Goal: Information Seeking & Learning: Learn about a topic

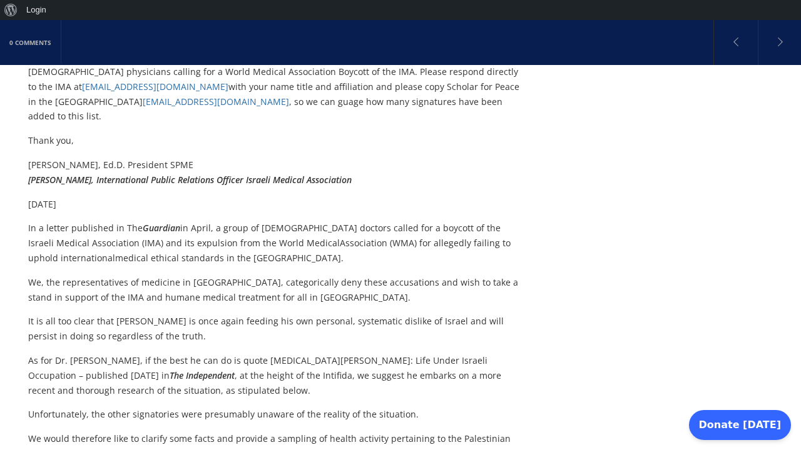
scroll to position [385, 0]
click at [154, 222] on em "Guardian" at bounding box center [162, 228] width 38 height 12
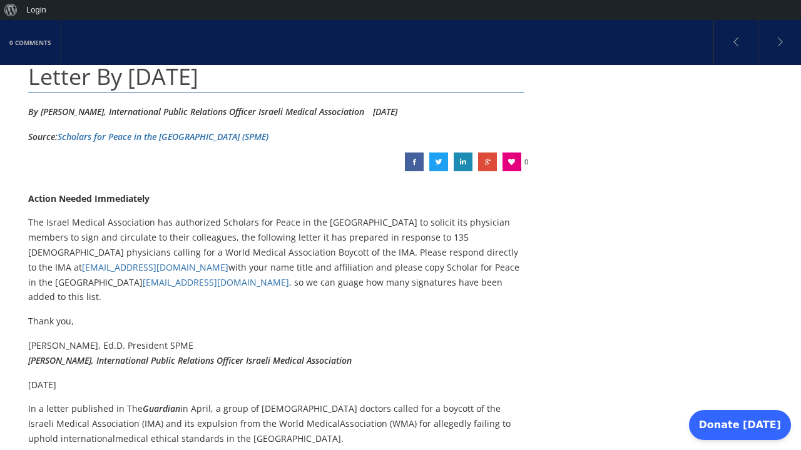
scroll to position [194, 0]
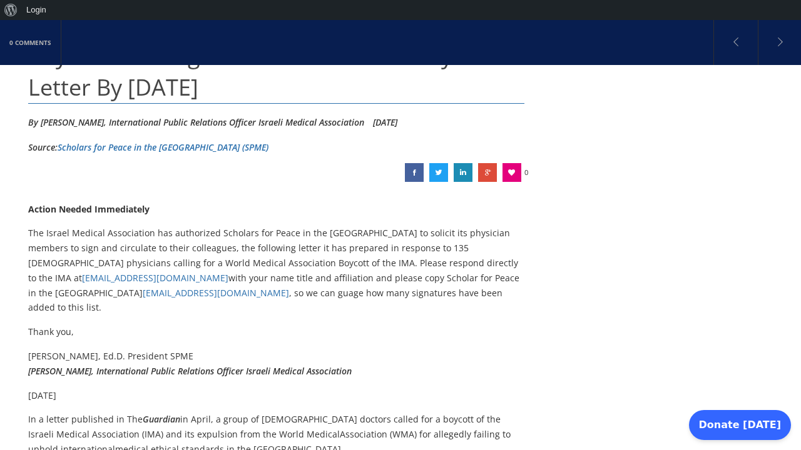
click at [133, 143] on link "Scholars for Peace in the [GEOGRAPHIC_DATA] (SPME)" at bounding box center [163, 147] width 211 height 12
click at [181, 148] on link "Scholars for Peace in the [GEOGRAPHIC_DATA] (SPME)" at bounding box center [163, 147] width 211 height 12
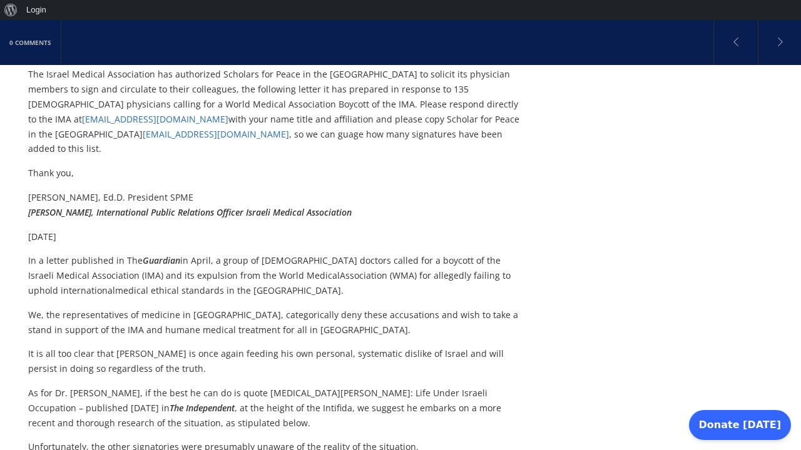
scroll to position [353, 0]
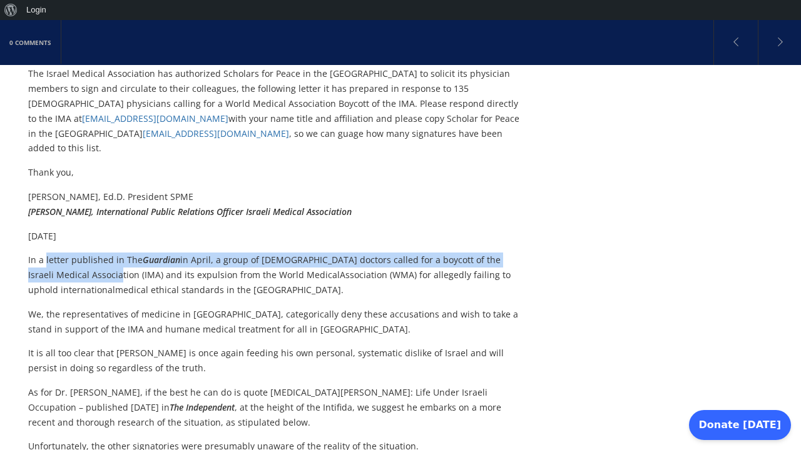
drag, startPoint x: 45, startPoint y: 240, endPoint x: 97, endPoint y: 256, distance: 54.4
click at [97, 256] on p "In a letter published in The Guardian in April, a group of [DEMOGRAPHIC_DATA] d…" at bounding box center [276, 275] width 496 height 44
copy p "letter published in The Guardian in April, a group of [DEMOGRAPHIC_DATA] doctor…"
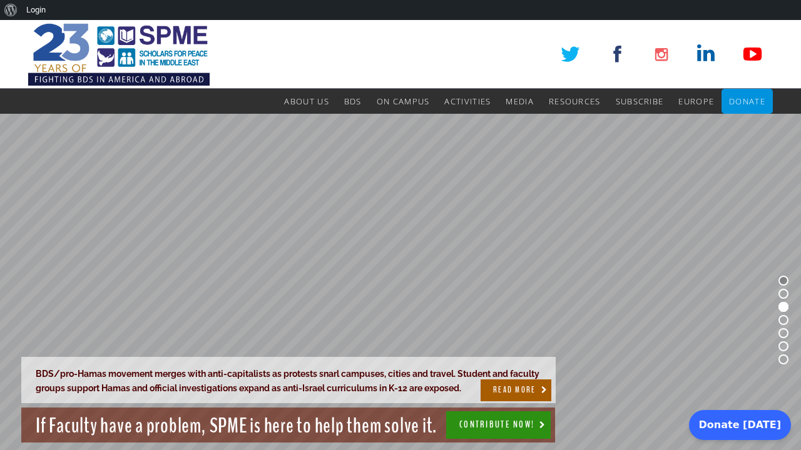
click at [783, 282] on rs-bullet at bounding box center [783, 281] width 10 height 10
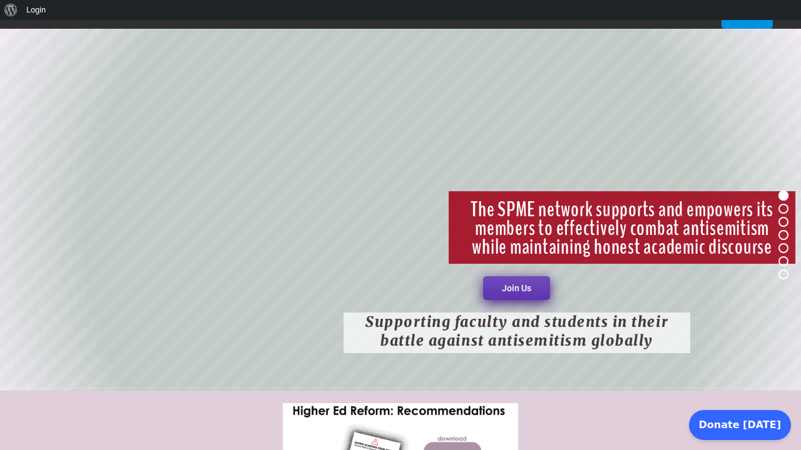
scroll to position [79, 0]
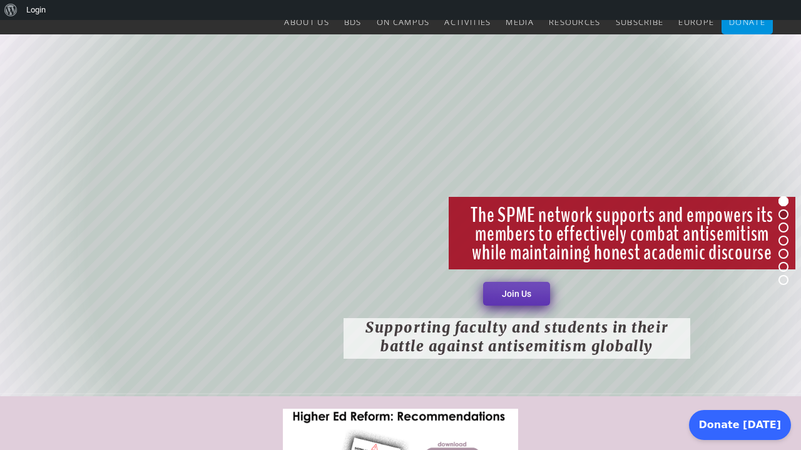
click at [784, 215] on rs-bullet at bounding box center [783, 215] width 10 height 10
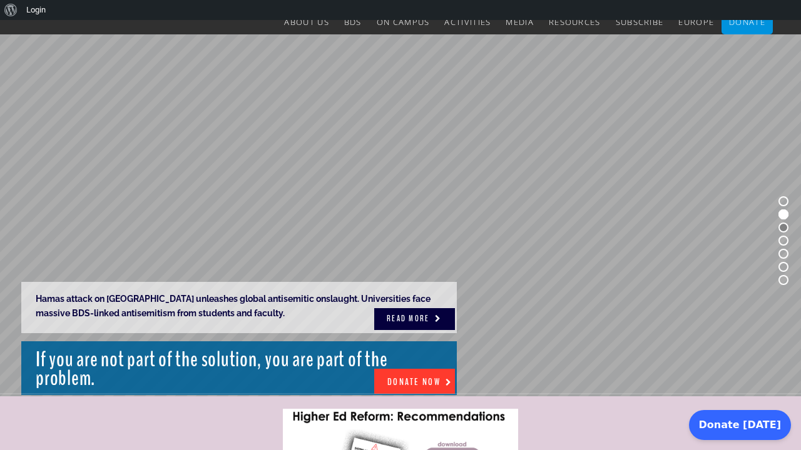
click at [782, 226] on rs-bullet at bounding box center [783, 228] width 10 height 10
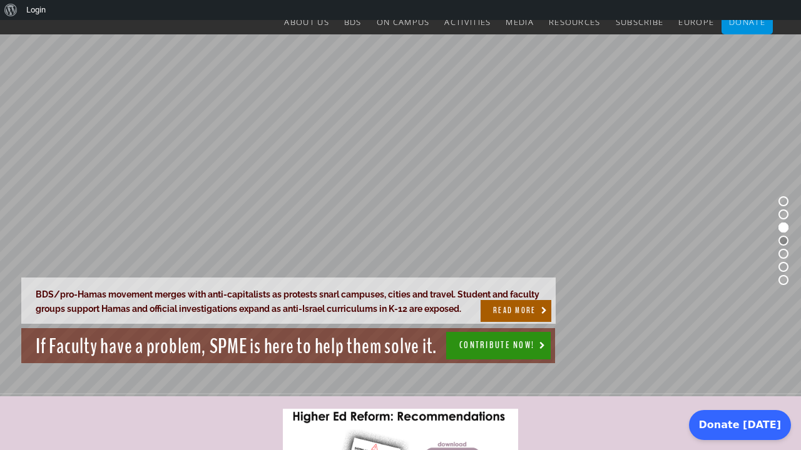
click at [782, 243] on rs-bullet at bounding box center [783, 241] width 10 height 10
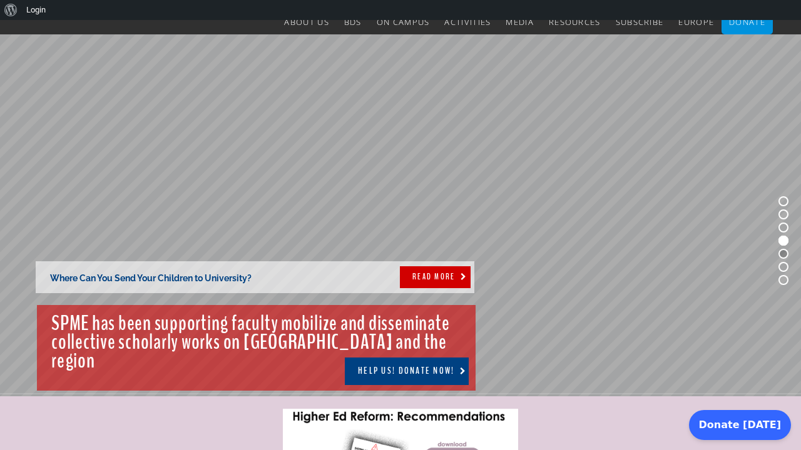
click at [783, 256] on rs-bullet at bounding box center [783, 254] width 10 height 10
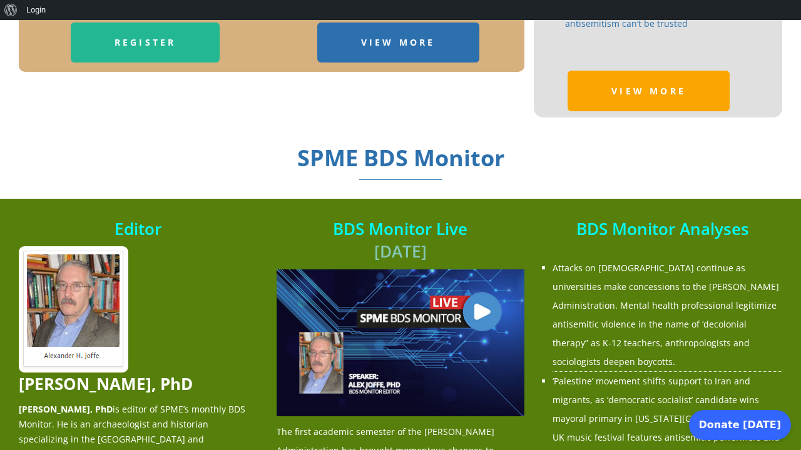
scroll to position [1063, 0]
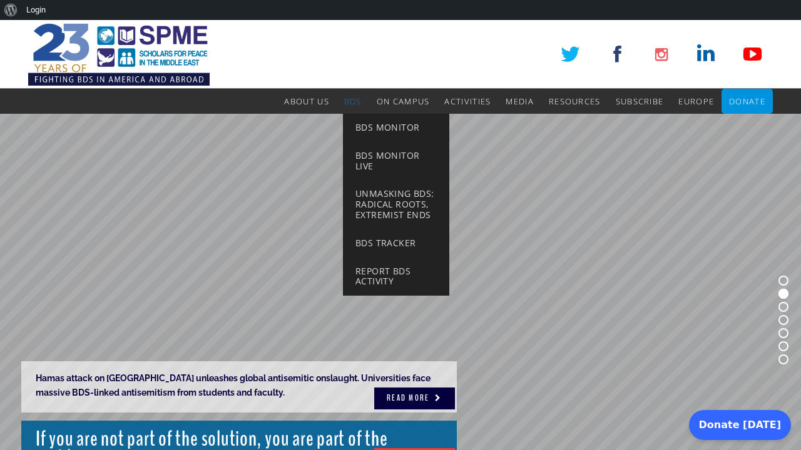
click at [346, 104] on span "BDS" at bounding box center [353, 101] width 18 height 11
